Goal: Information Seeking & Learning: Learn about a topic

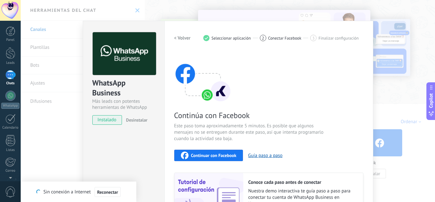
click at [399, 151] on div "WhatsApp Business Más leads con potentes herramientas de WhatsApp instalado Des…" at bounding box center [228, 101] width 415 height 202
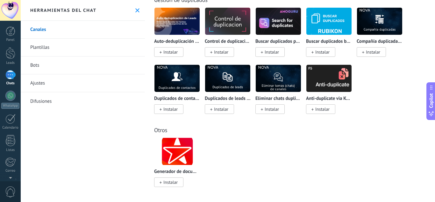
scroll to position [2975, 0]
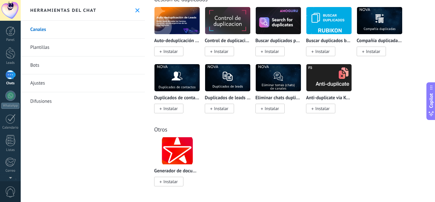
click at [74, 66] on link "Bots" at bounding box center [83, 65] width 124 height 18
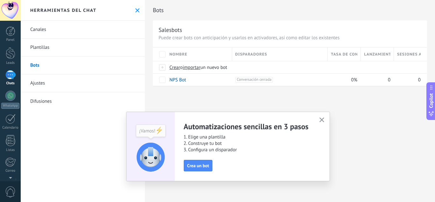
click at [69, 52] on link "Plantillas" at bounding box center [83, 48] width 124 height 18
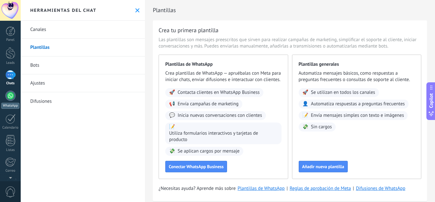
click at [10, 96] on div at bounding box center [10, 95] width 10 height 10
